Goal: Task Accomplishment & Management: Use online tool/utility

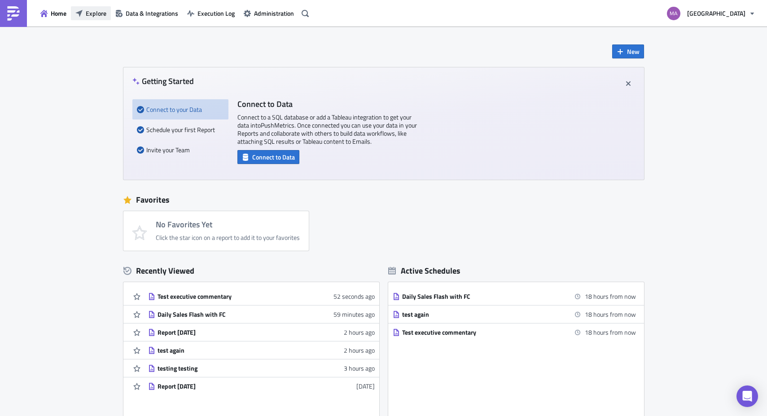
click at [97, 17] on span "Explore" at bounding box center [96, 13] width 21 height 9
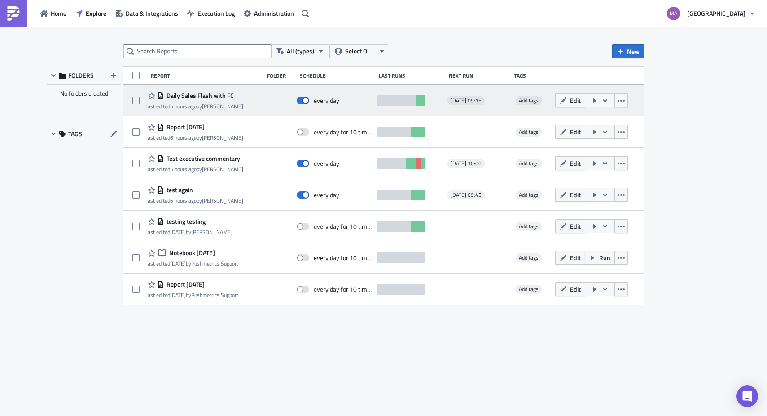
click at [189, 93] on span "Daily Sales Flash with FC" at bounding box center [199, 96] width 70 height 8
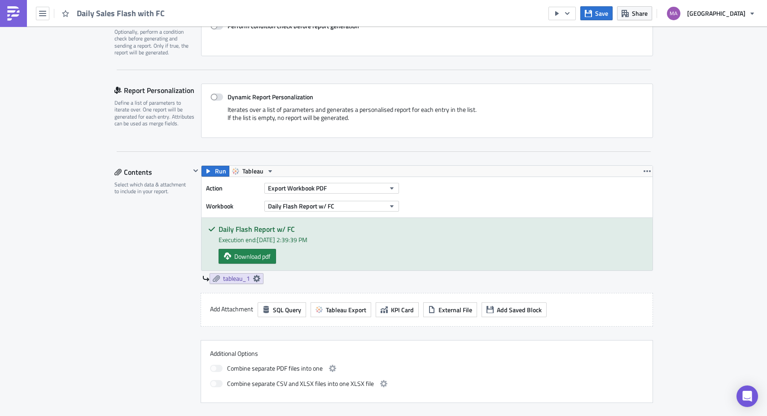
scroll to position [149, 0]
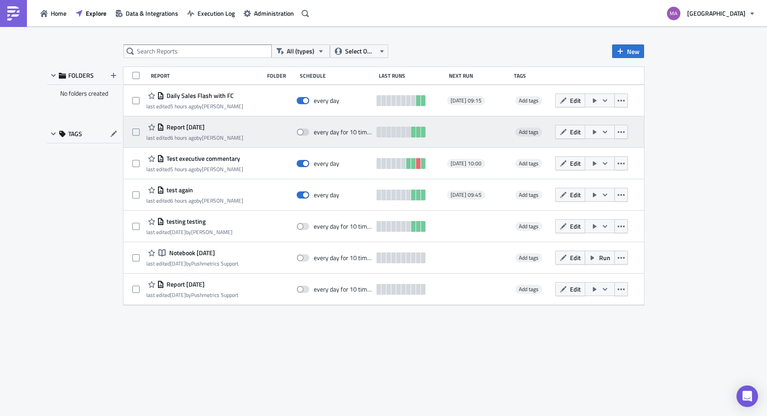
click at [184, 129] on span "Report [DATE]" at bounding box center [184, 127] width 40 height 8
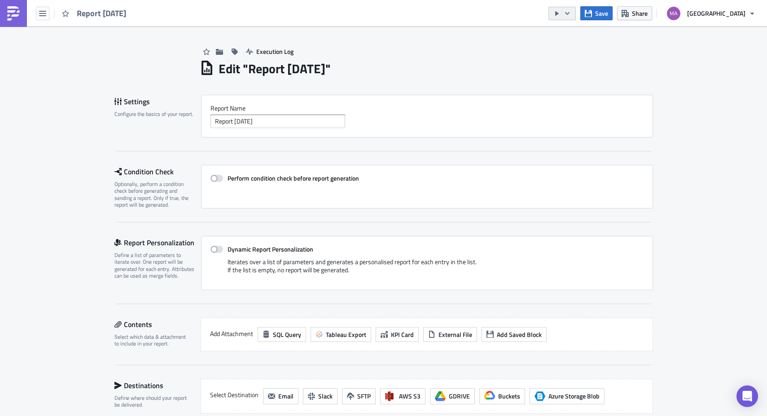
click at [571, 11] on icon "button" at bounding box center [567, 13] width 7 height 7
click at [475, 58] on div "Edit " Report [DATE] "" at bounding box center [426, 67] width 453 height 18
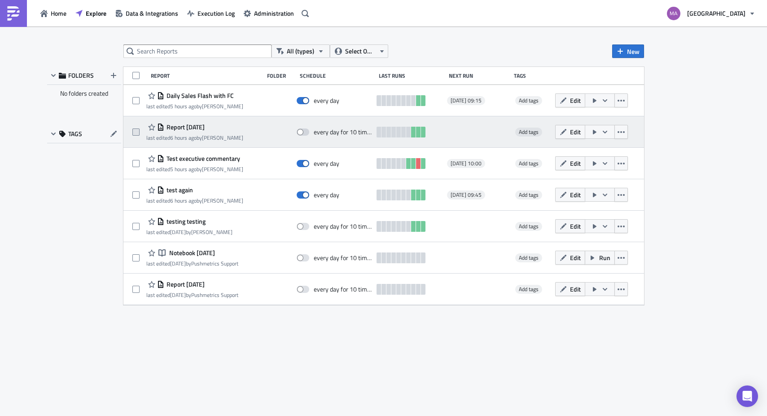
click at [135, 133] on span at bounding box center [135, 131] width 7 height 7
click at [135, 133] on input "checkbox" at bounding box center [137, 132] width 6 height 6
checkbox input "true"
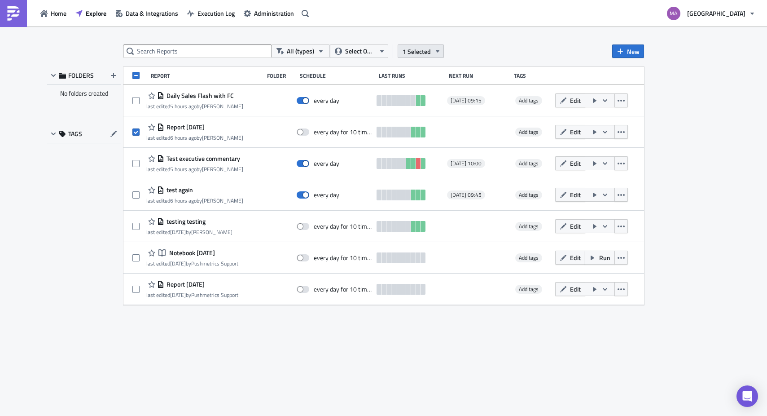
click at [434, 52] on icon "button" at bounding box center [437, 51] width 7 height 7
click at [426, 92] on div "Remove selected" at bounding box center [426, 92] width 60 height 9
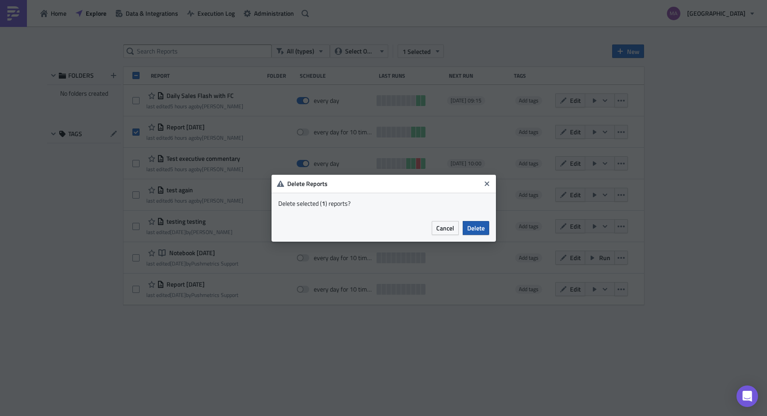
click at [478, 228] on span "Delete" at bounding box center [476, 227] width 18 height 9
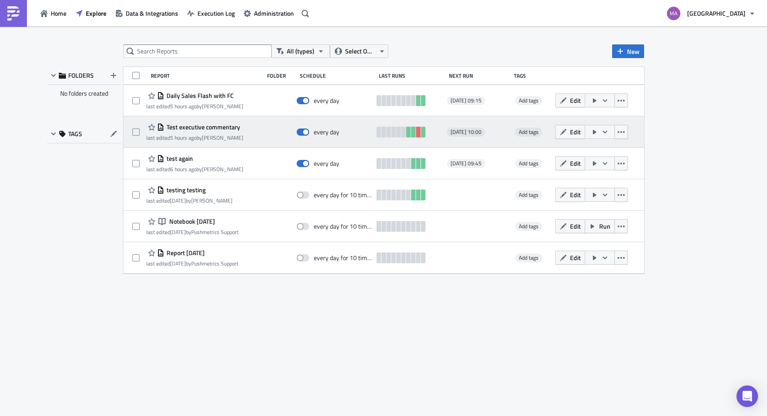
click at [207, 127] on span "Test executive commentary" at bounding box center [202, 127] width 76 height 8
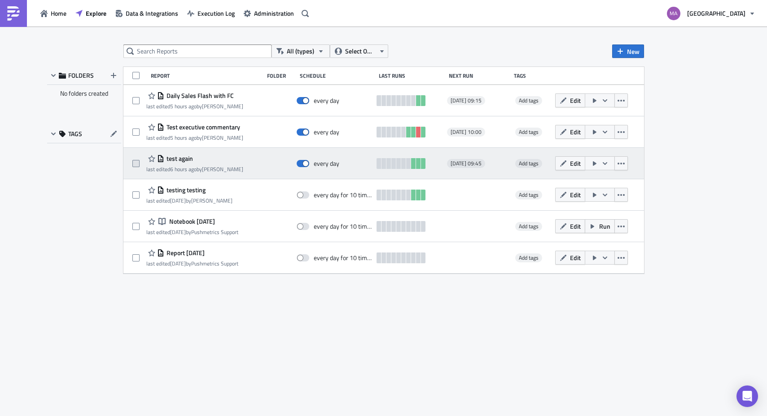
click at [134, 162] on span at bounding box center [135, 163] width 7 height 7
click at [134, 162] on input "checkbox" at bounding box center [137, 164] width 6 height 6
checkbox input "true"
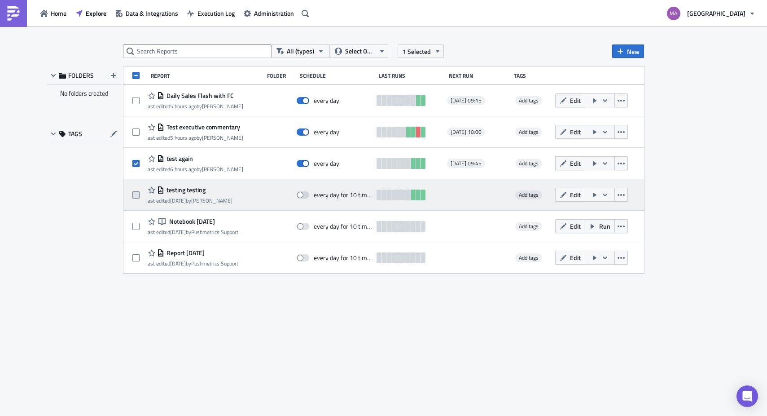
click at [135, 195] on span at bounding box center [135, 194] width 7 height 7
click at [135, 195] on input "checkbox" at bounding box center [137, 195] width 6 height 6
checkbox input "true"
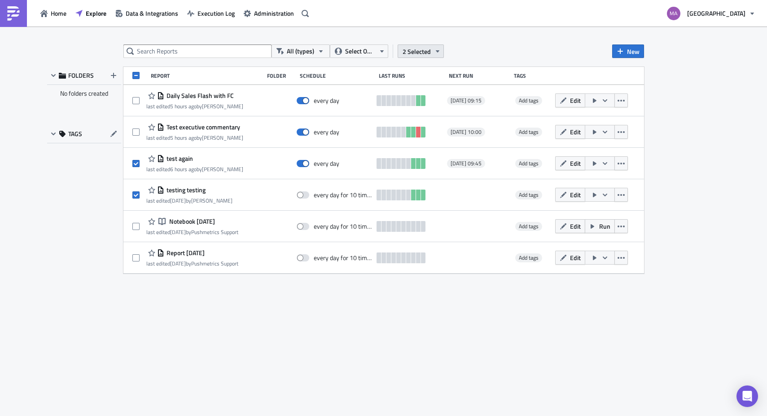
click at [425, 53] on span "2 Selected" at bounding box center [417, 51] width 28 height 9
click at [403, 90] on div "Remove selected" at bounding box center [426, 92] width 60 height 9
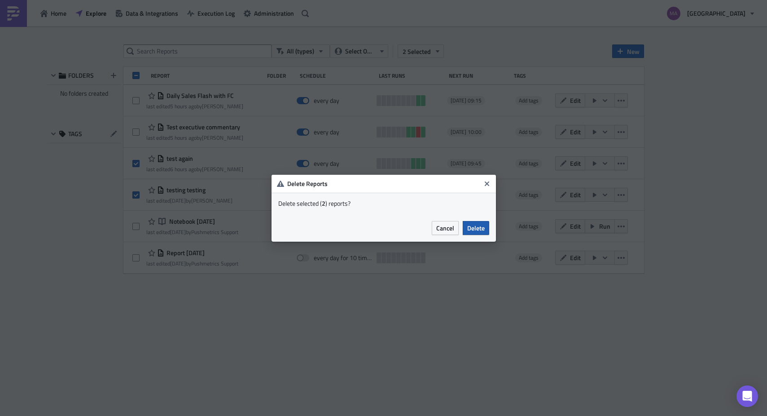
click at [472, 228] on span "Delete" at bounding box center [476, 227] width 18 height 9
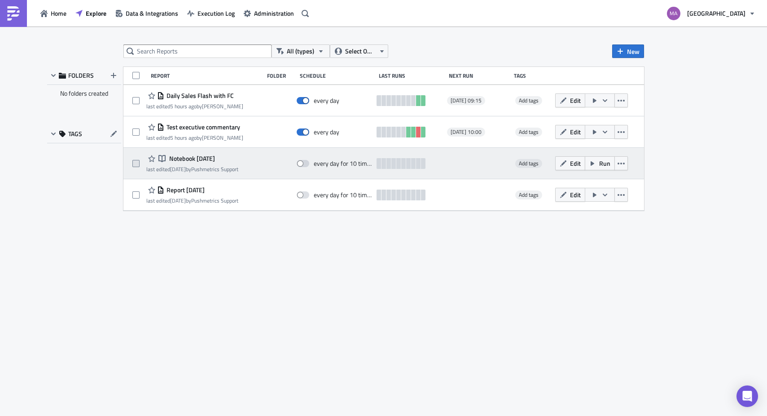
click at [139, 162] on span at bounding box center [135, 163] width 7 height 7
click at [139, 162] on input "checkbox" at bounding box center [137, 164] width 6 height 6
click at [144, 164] on div at bounding box center [139, 163] width 14 height 18
click at [137, 164] on span at bounding box center [135, 163] width 7 height 7
click at [137, 164] on input "checkbox" at bounding box center [137, 164] width 6 height 6
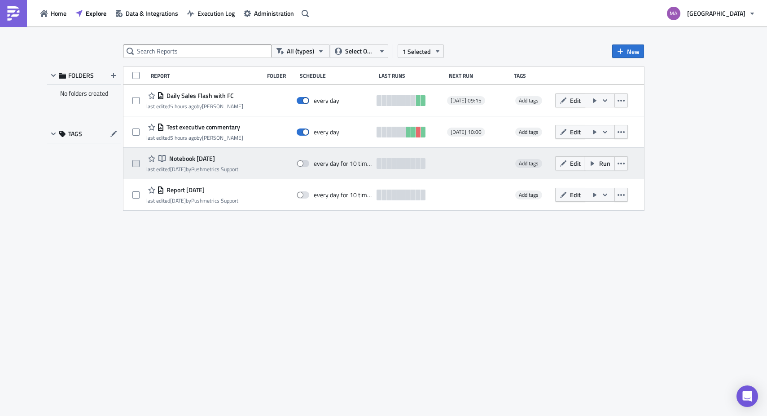
checkbox input "false"
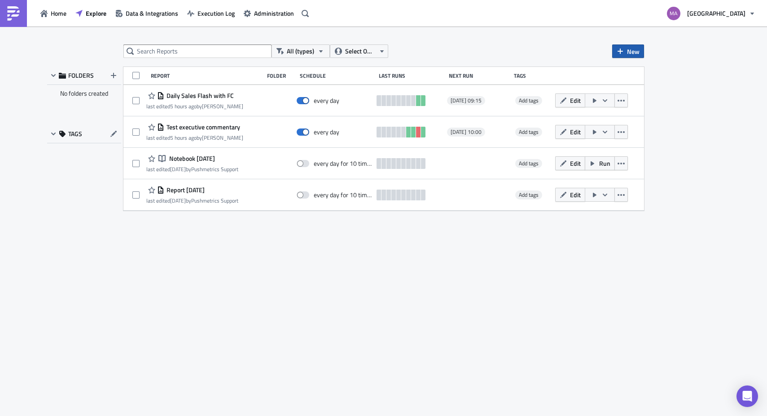
click at [633, 54] on span "New" at bounding box center [633, 51] width 13 height 9
click at [629, 75] on div "Report" at bounding box center [658, 73] width 60 height 9
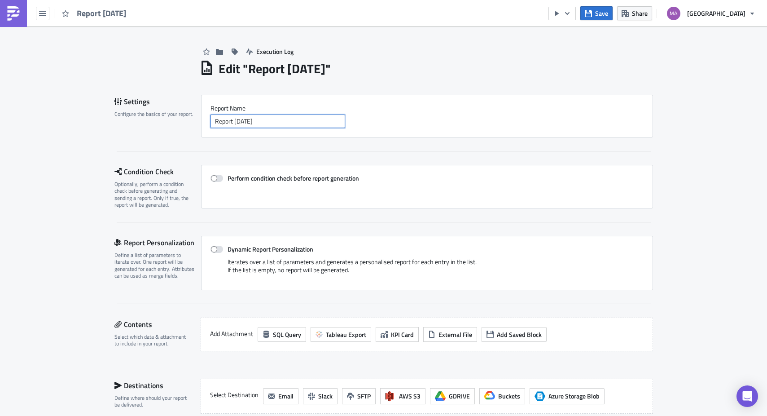
drag, startPoint x: 305, startPoint y: 122, endPoint x: 302, endPoint y: 105, distance: 17.3
click at [304, 106] on div "Report Nam﻿e Report [DATE]" at bounding box center [427, 116] width 433 height 24
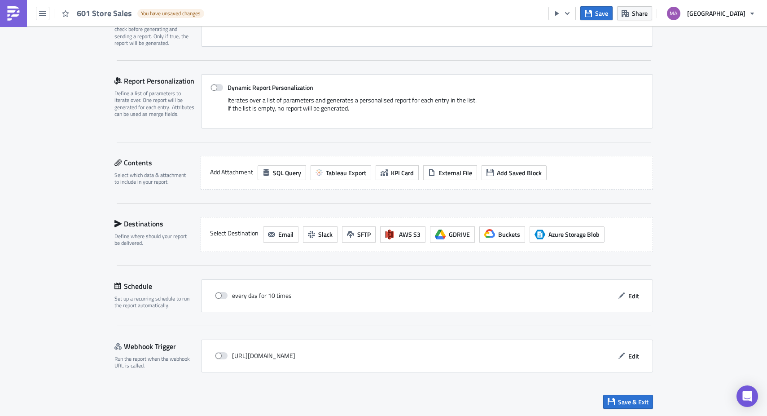
scroll to position [162, 0]
type input "601 Store Sales"
click at [348, 165] on button "Tableau Export" at bounding box center [341, 172] width 61 height 15
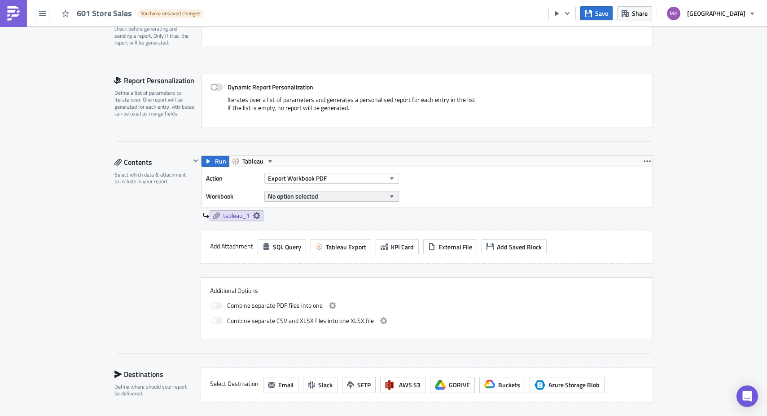
click at [316, 191] on button "No option selected" at bounding box center [331, 196] width 135 height 11
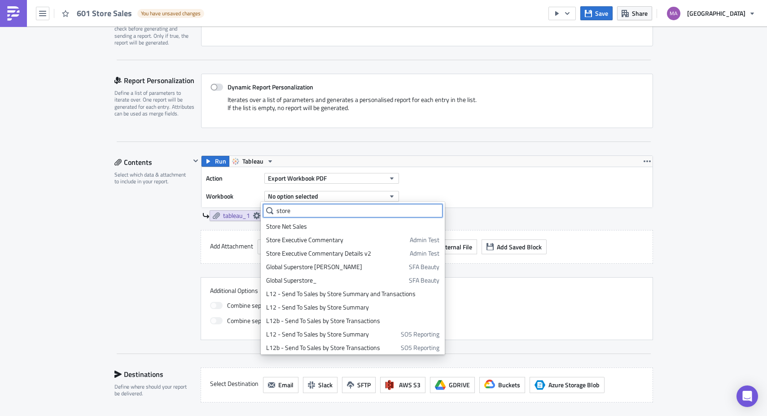
drag, startPoint x: 290, startPoint y: 208, endPoint x: 254, endPoint y: 206, distance: 36.5
click at [254, 206] on body "601 Store Sales You have unsaved changes Save Share Saks Fifth Avenue Execution…" at bounding box center [383, 208] width 767 height 417
type input "s"
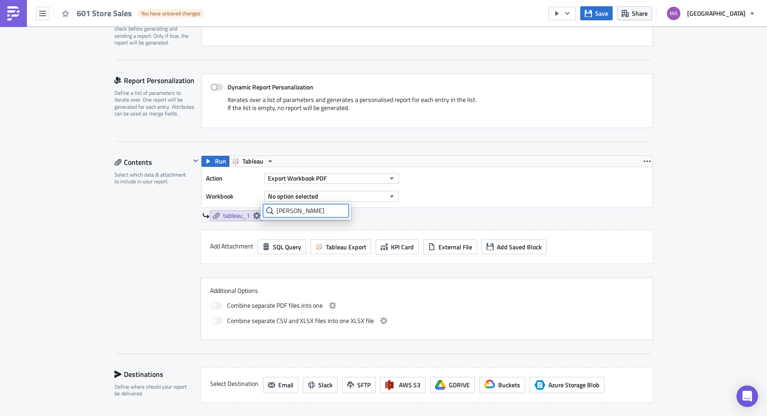
drag, startPoint x: 288, startPoint y: 212, endPoint x: 271, endPoint y: 211, distance: 17.1
click at [271, 211] on div "[PERSON_NAME]" at bounding box center [306, 210] width 86 height 13
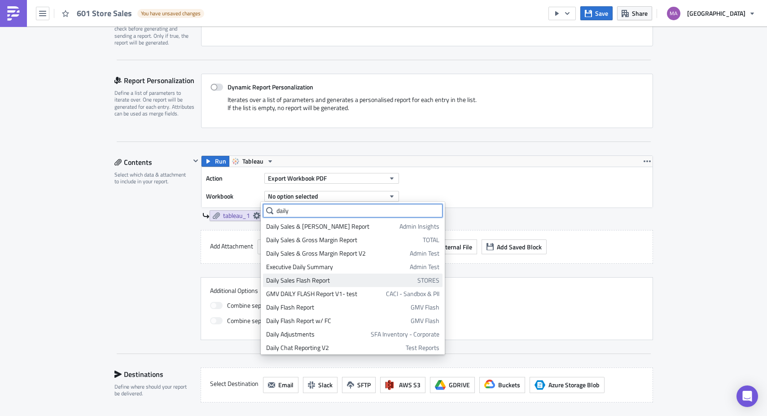
type input "daily"
click at [341, 283] on div "Daily Sales Flash Report" at bounding box center [340, 280] width 148 height 9
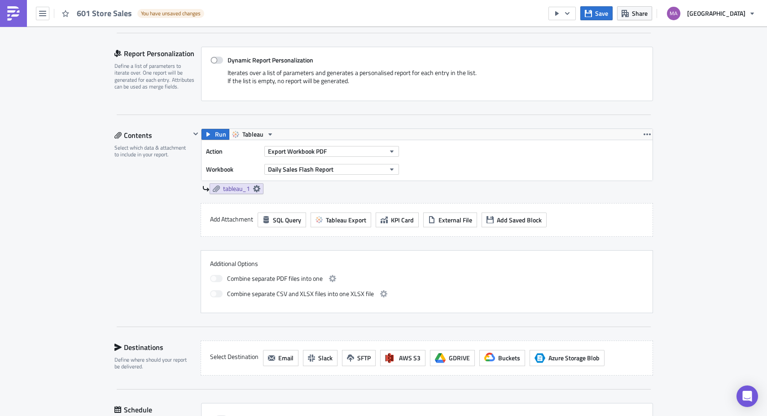
scroll to position [196, 0]
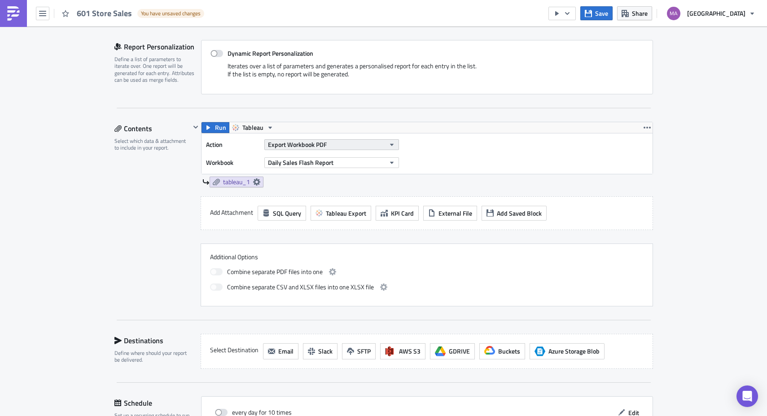
click at [330, 143] on button "Export Workbook PDF" at bounding box center [331, 144] width 135 height 11
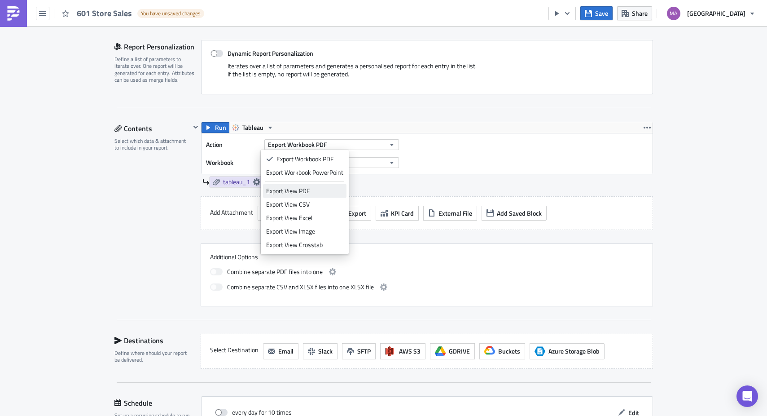
click at [321, 189] on div "Export View PDF" at bounding box center [304, 190] width 77 height 9
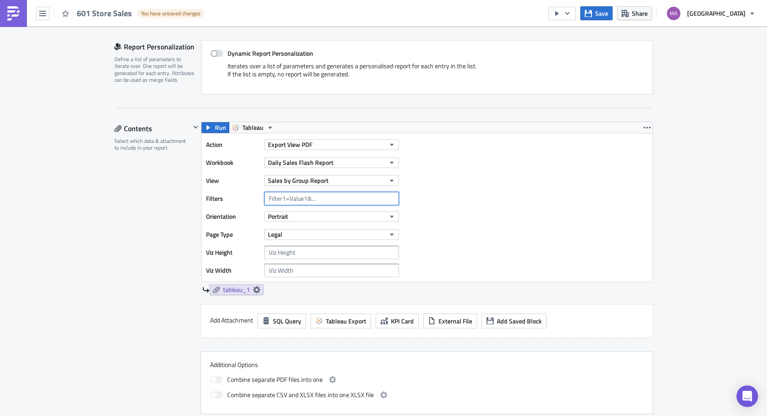
click at [300, 200] on input "text" at bounding box center [331, 198] width 135 height 13
click at [315, 178] on span "Sales by Group Report" at bounding box center [298, 180] width 61 height 9
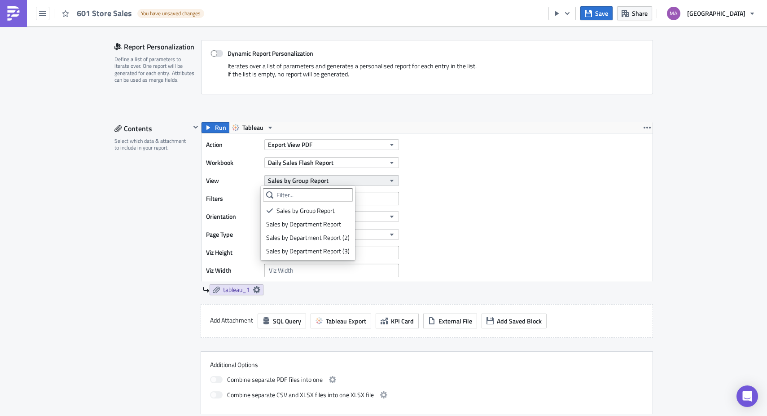
click at [315, 178] on span "Sales by Group Report" at bounding box center [298, 180] width 61 height 9
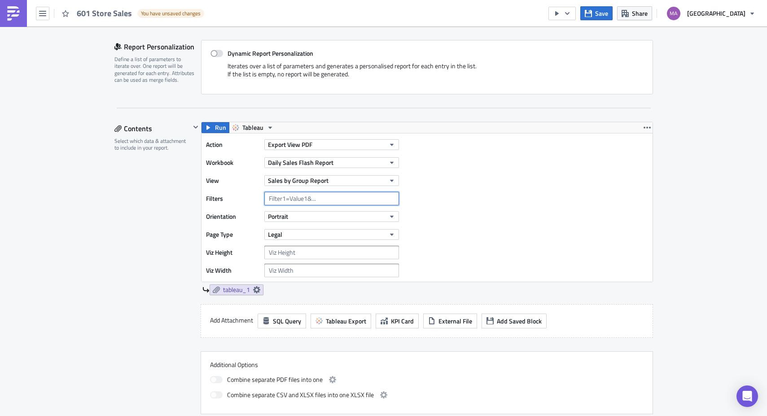
click at [299, 198] on input "text" at bounding box center [331, 198] width 135 height 13
paste input "Store # (copy)"
type input "Store # (copy)=601"
click at [644, 127] on icon "button" at bounding box center [647, 128] width 7 height 2
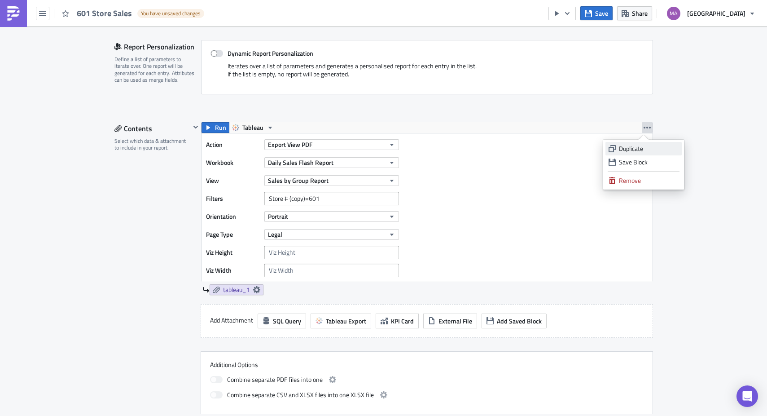
click at [630, 149] on div "Duplicate" at bounding box center [649, 148] width 60 height 9
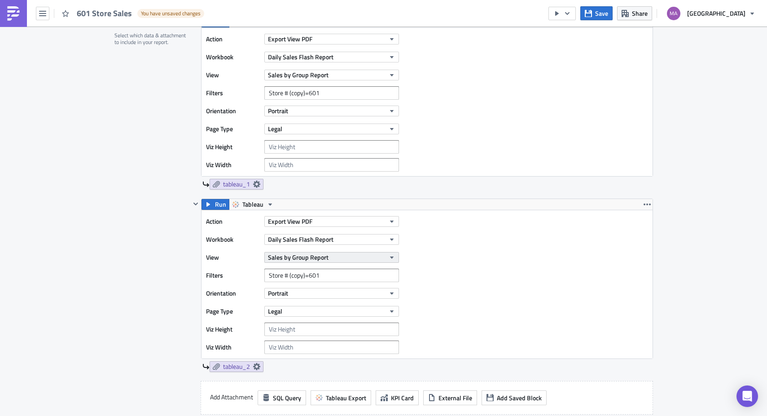
scroll to position [321, 0]
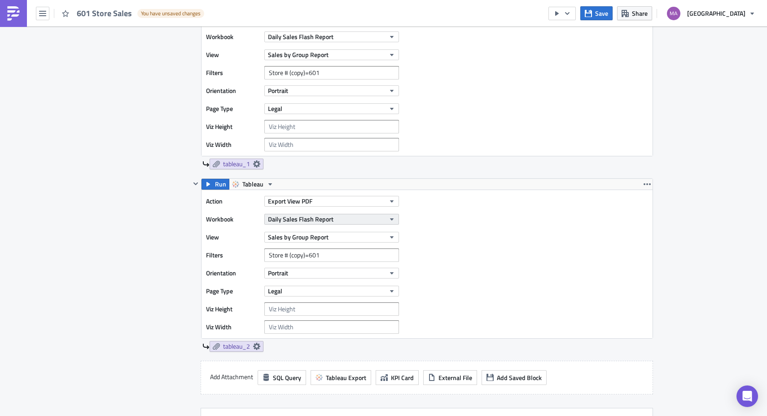
click at [334, 218] on button "Daily Sales Flash Report" at bounding box center [331, 219] width 135 height 11
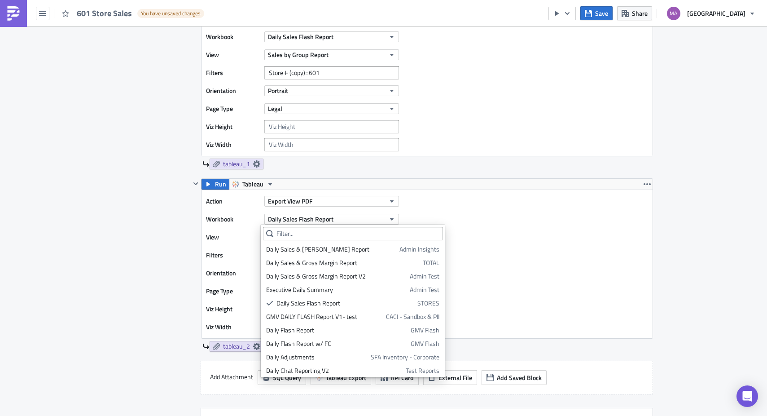
click at [440, 210] on div "Action Export View PDF Workbook Daily Sales Flash Report View Sales by Group Re…" at bounding box center [427, 264] width 451 height 148
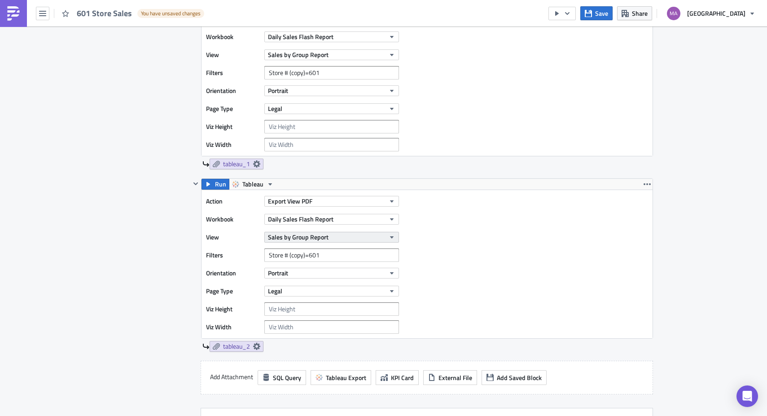
click at [317, 238] on span "Sales by Group Report" at bounding box center [298, 236] width 61 height 9
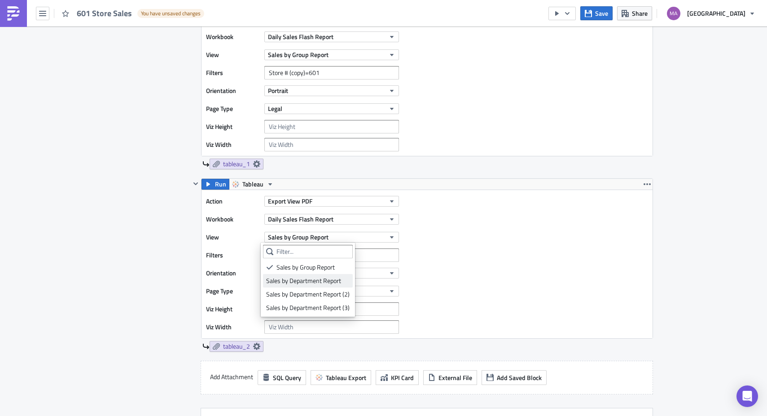
click at [301, 282] on div "Sales by Department Report" at bounding box center [308, 280] width 84 height 9
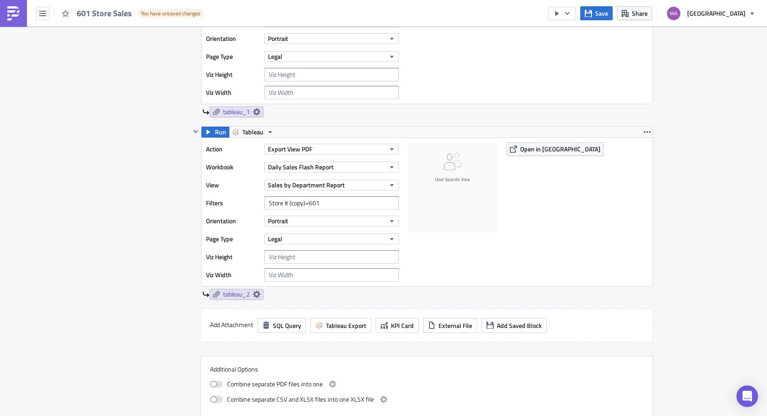
scroll to position [378, 0]
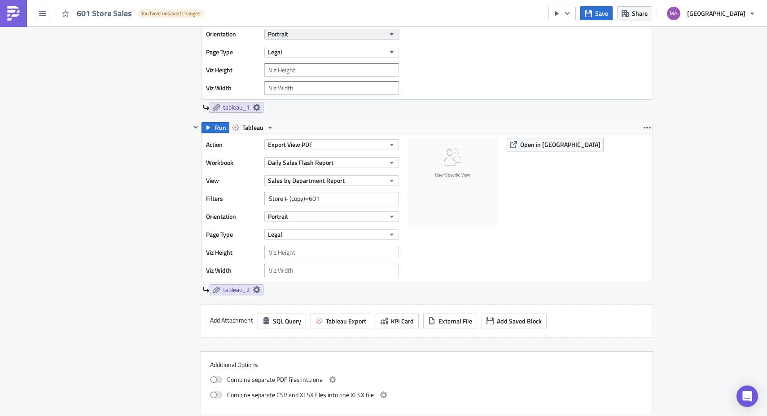
click at [317, 35] on button "Portrait" at bounding box center [331, 34] width 135 height 11
click at [311, 60] on div "Landscape" at bounding box center [303, 61] width 75 height 9
click at [309, 215] on button "Portrait" at bounding box center [331, 216] width 135 height 11
click at [305, 246] on div "Landscape" at bounding box center [303, 244] width 75 height 9
click at [644, 127] on icon "button" at bounding box center [647, 127] width 7 height 7
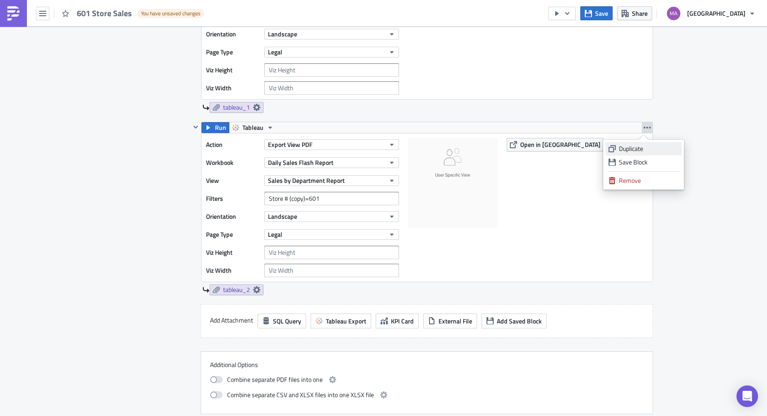
click at [638, 144] on div "Duplicate" at bounding box center [649, 148] width 60 height 9
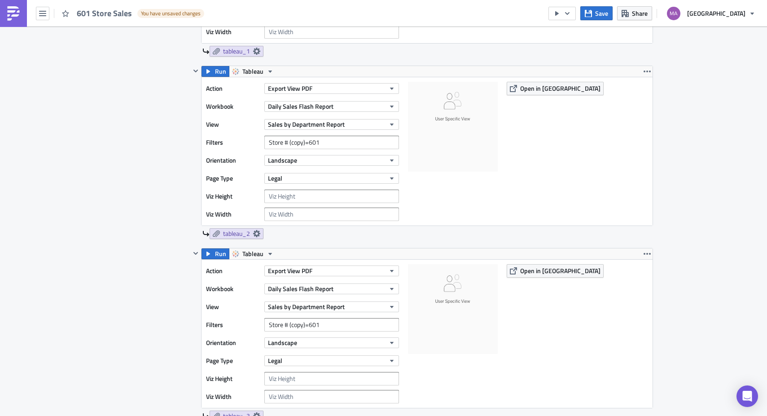
scroll to position [449, 0]
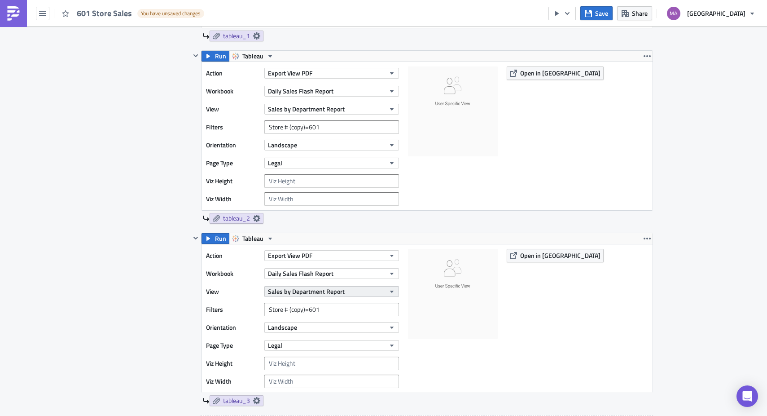
click at [307, 288] on span "Sales by Department Report" at bounding box center [306, 290] width 77 height 9
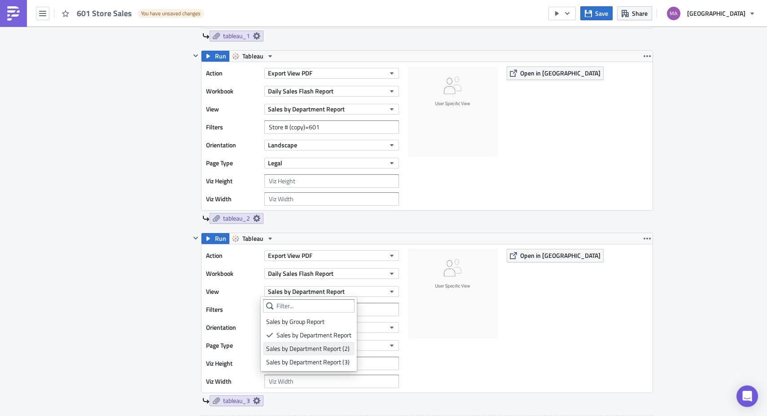
click at [297, 350] on div "Sales by Department Report (2)" at bounding box center [308, 348] width 85 height 9
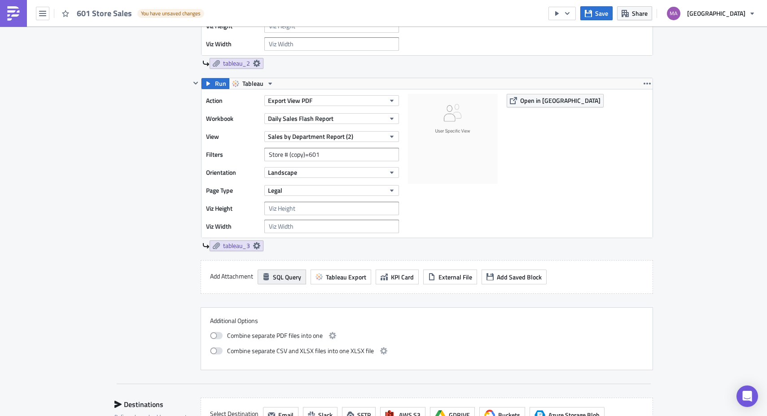
scroll to position [605, 0]
click at [644, 81] on icon "button" at bounding box center [647, 82] width 7 height 7
click at [638, 106] on div "Duplicate" at bounding box center [649, 104] width 60 height 9
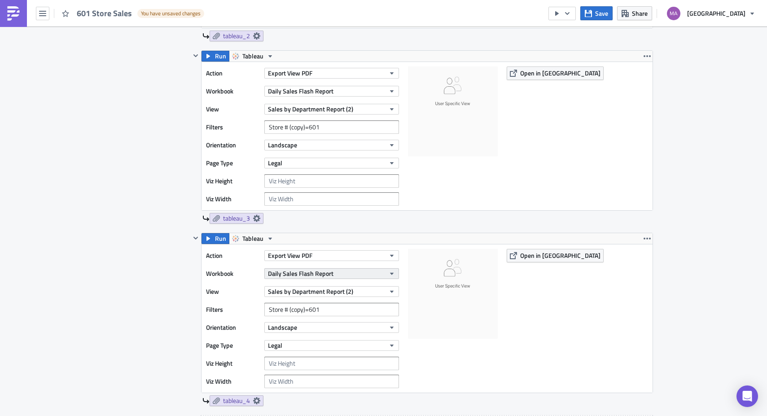
scroll to position [722, 0]
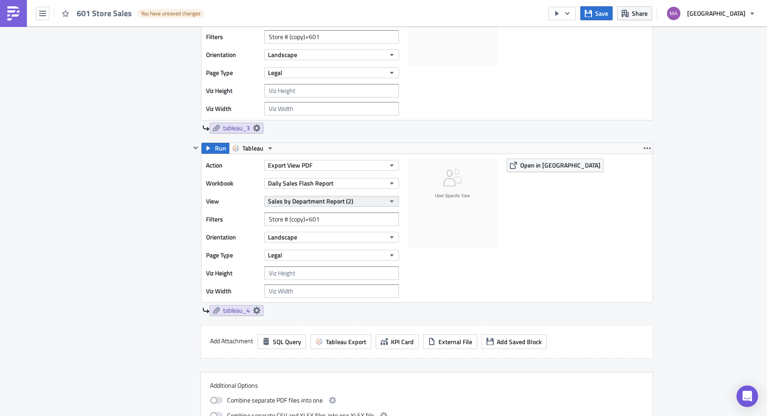
click at [338, 203] on span "Sales by Department Report (2)" at bounding box center [310, 200] width 85 height 9
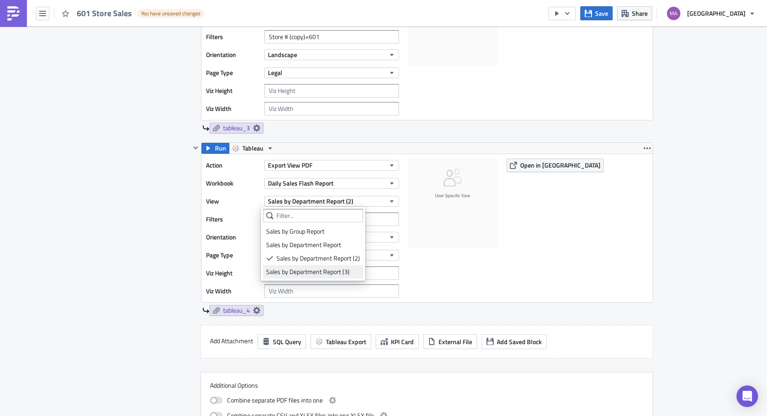
click at [322, 274] on div "Sales by Department Report (3)" at bounding box center [313, 271] width 94 height 9
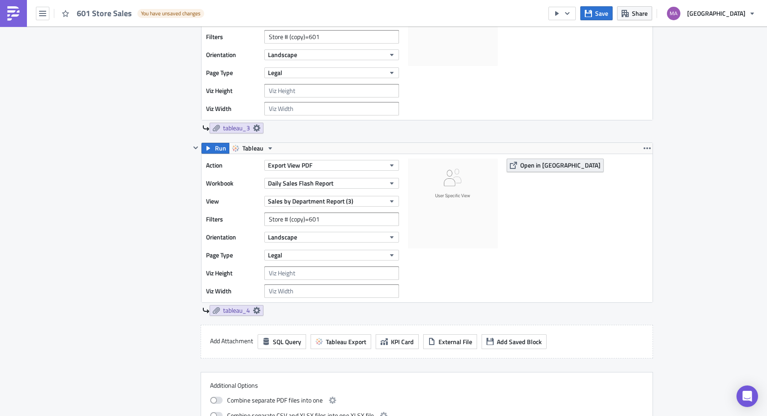
click at [547, 164] on span "Open in [GEOGRAPHIC_DATA]" at bounding box center [560, 164] width 80 height 9
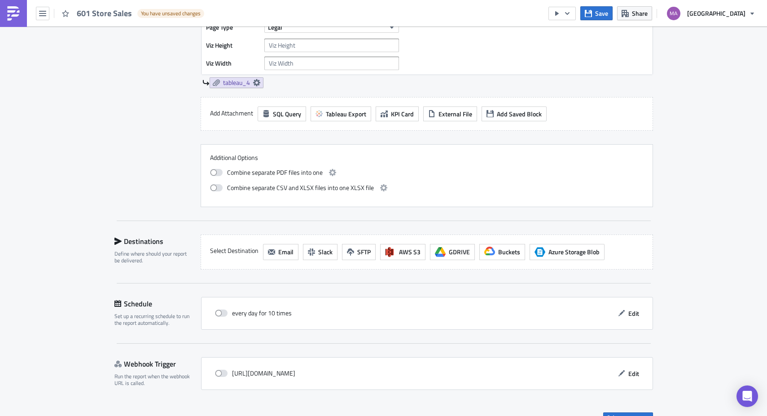
scroll to position [967, 0]
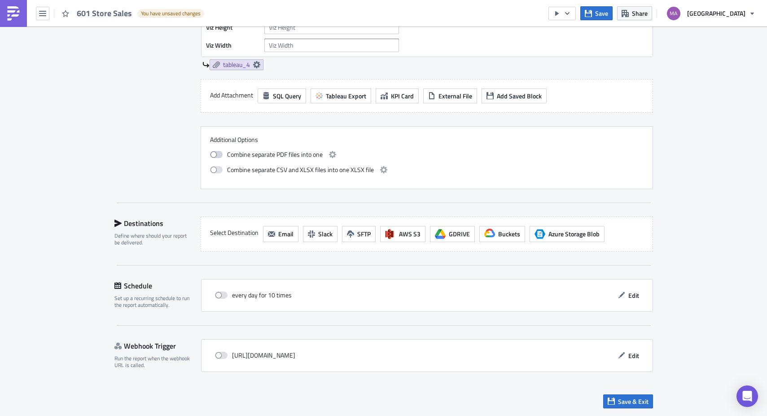
click at [218, 154] on span at bounding box center [216, 154] width 13 height 7
click at [218, 154] on input "checkbox" at bounding box center [215, 153] width 6 height 6
checkbox input "true"
click at [286, 235] on span "Email" at bounding box center [285, 233] width 15 height 9
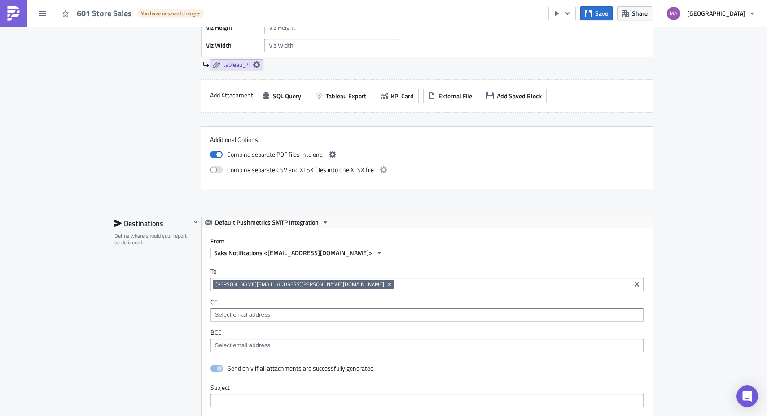
scroll to position [0, 0]
click at [396, 288] on input at bounding box center [512, 284] width 232 height 9
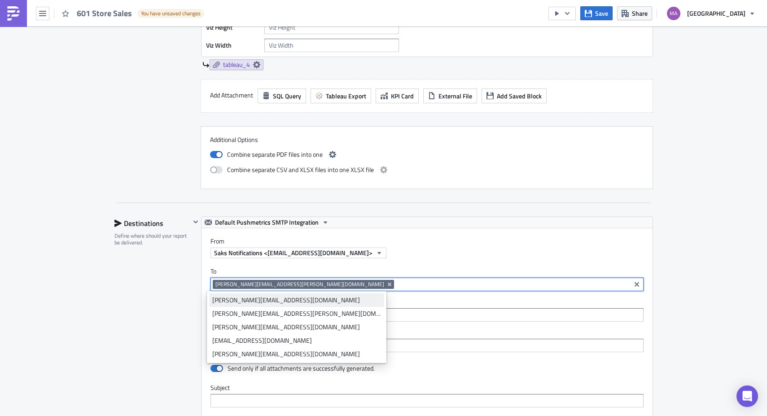
click at [254, 301] on div "[PERSON_NAME][EMAIL_ADDRESS][DOMAIN_NAME]" at bounding box center [296, 299] width 169 height 9
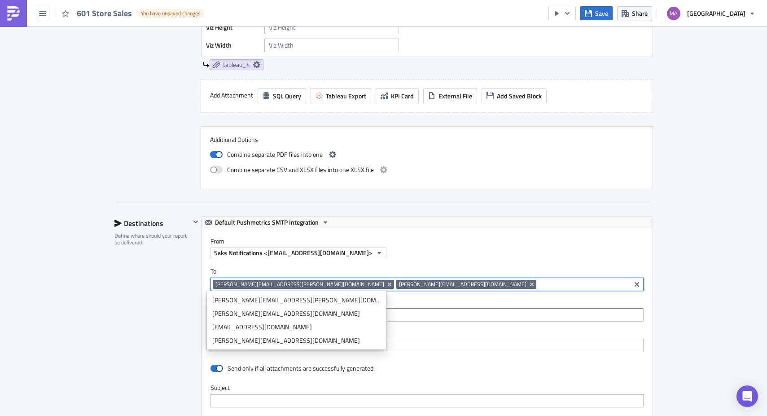
click at [348, 301] on label "CC" at bounding box center [427, 302] width 433 height 8
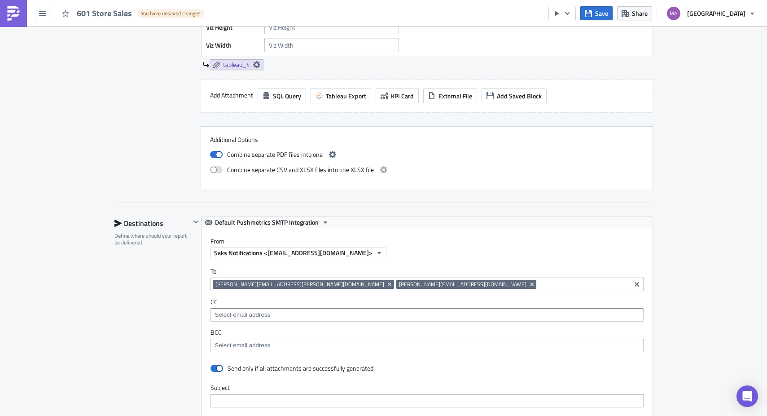
click at [324, 317] on input at bounding box center [427, 314] width 428 height 9
click at [320, 330] on label "BCC" at bounding box center [427, 332] width 433 height 8
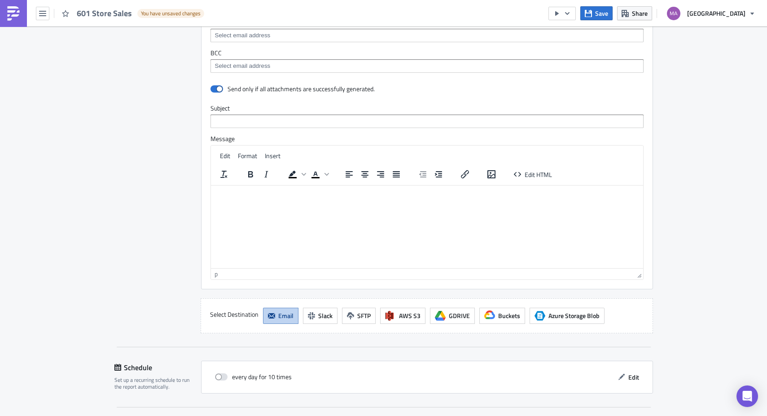
scroll to position [1244, 0]
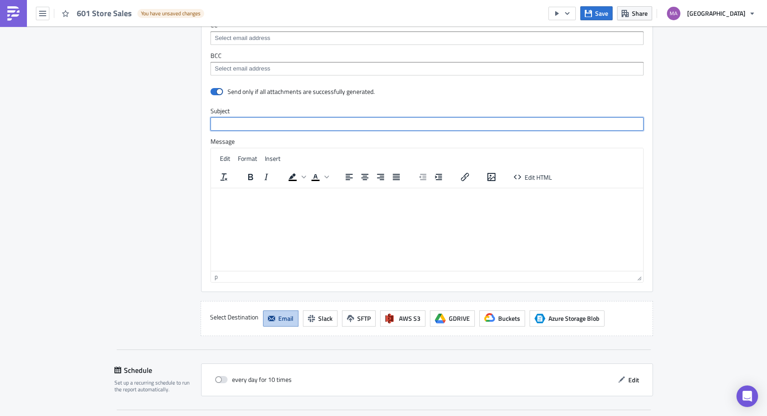
click at [281, 124] on input "text" at bounding box center [427, 123] width 433 height 13
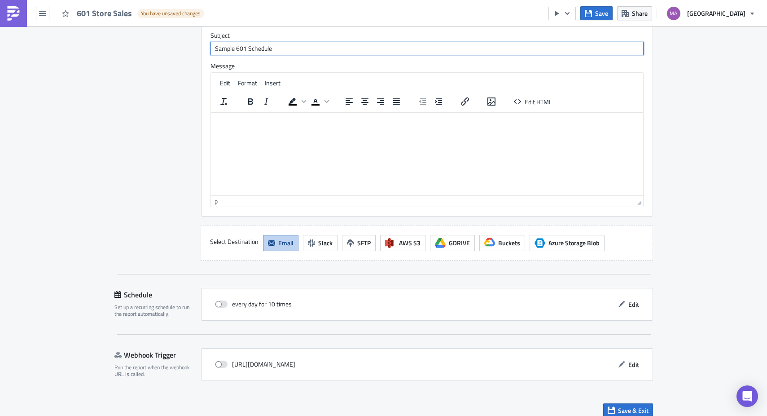
scroll to position [1328, 0]
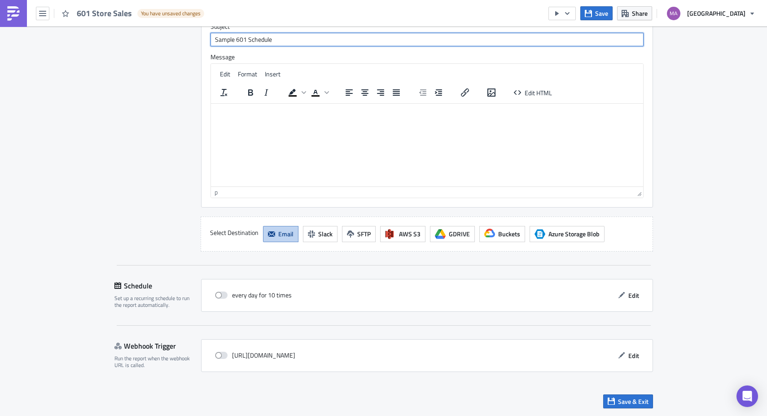
type input "Sample 601 Schedule"
click at [609, 295] on div "every day for 10 times Edit" at bounding box center [427, 295] width 433 height 14
click at [621, 298] on icon "button" at bounding box center [621, 294] width 7 height 7
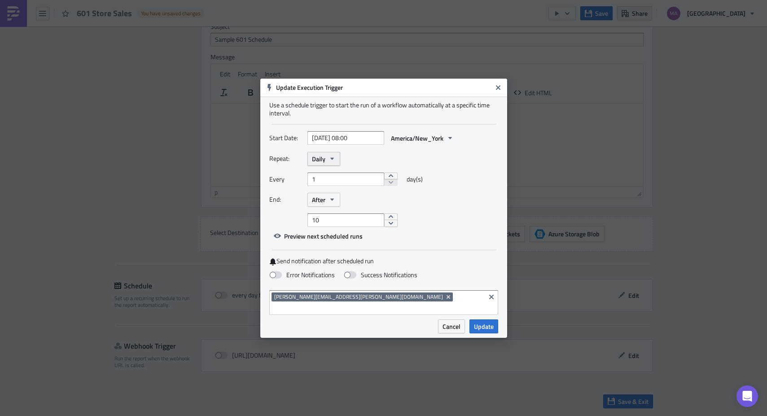
click at [332, 160] on icon "button" at bounding box center [332, 159] width 4 height 2
click at [376, 163] on div "Repeat: Daily Yearly Monthly Weekly Daily Hourly Minutely" at bounding box center [383, 159] width 229 height 14
click at [329, 203] on icon "button" at bounding box center [332, 199] width 7 height 7
click at [334, 220] on div "Never" at bounding box center [350, 215] width 75 height 9
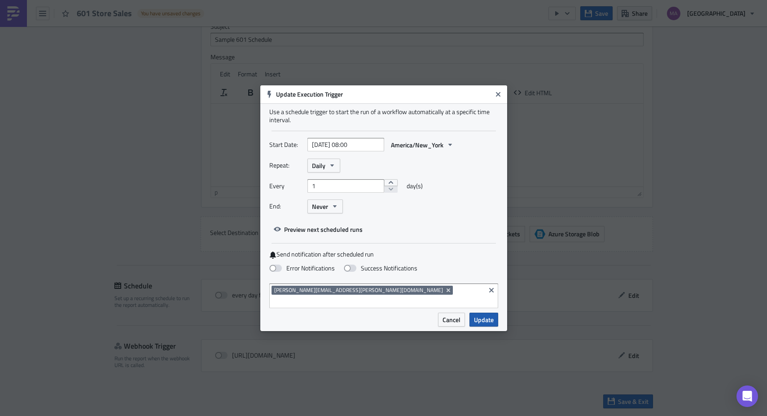
click at [487, 315] on span "Update" at bounding box center [484, 319] width 20 height 9
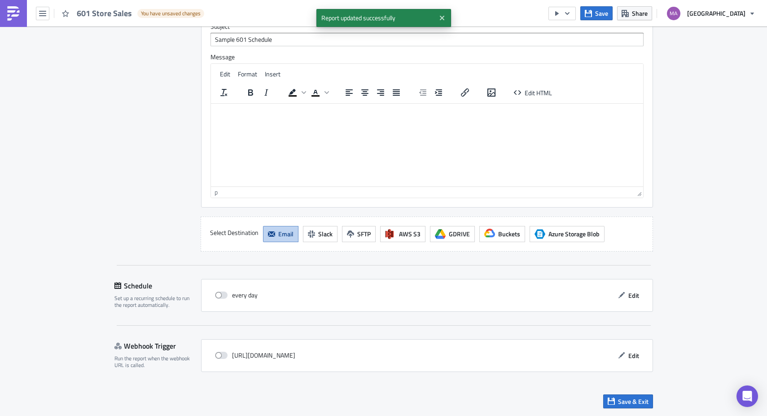
click at [226, 299] on div "every day" at bounding box center [236, 294] width 43 height 13
click at [224, 294] on span at bounding box center [221, 294] width 13 height 7
click at [223, 294] on input "checkbox" at bounding box center [220, 295] width 6 height 6
checkbox input "true"
click at [619, 400] on span "Save & Exit" at bounding box center [633, 400] width 31 height 9
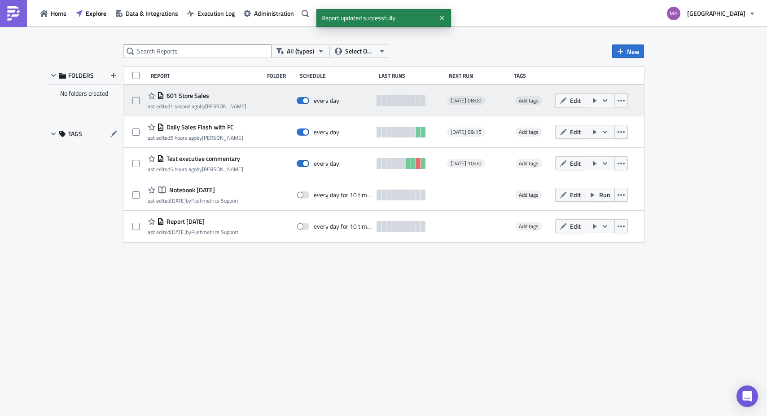
click at [593, 100] on icon "button" at bounding box center [595, 100] width 4 height 4
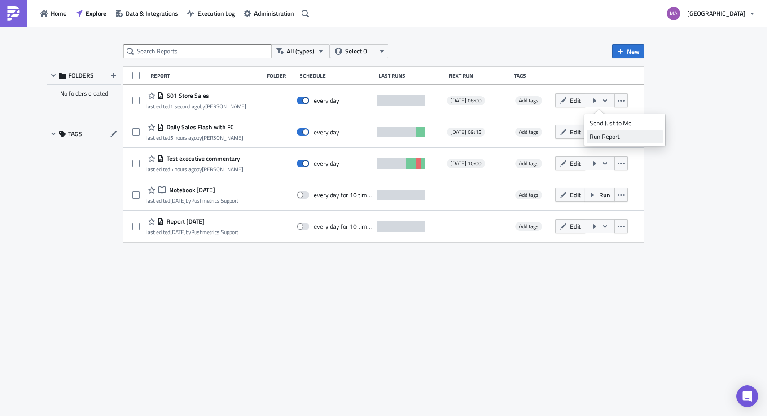
click at [595, 136] on div "Run Report" at bounding box center [625, 136] width 70 height 9
